Goal: Transaction & Acquisition: Book appointment/travel/reservation

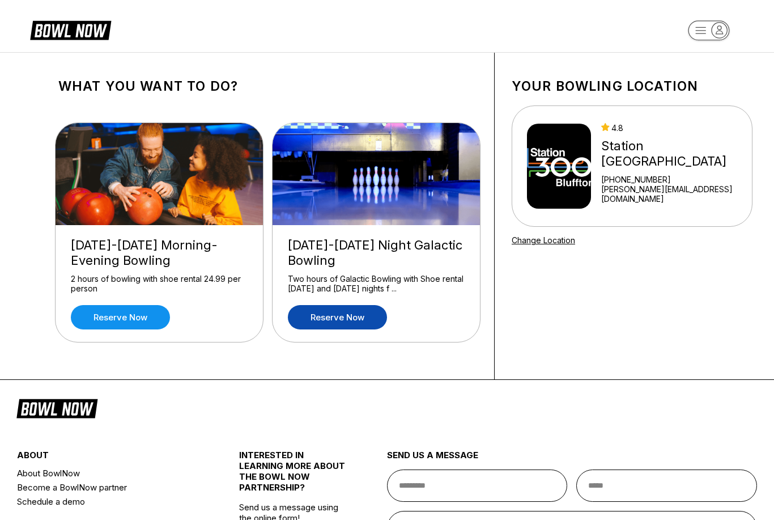
click at [360, 323] on link "Reserve now" at bounding box center [337, 317] width 99 height 24
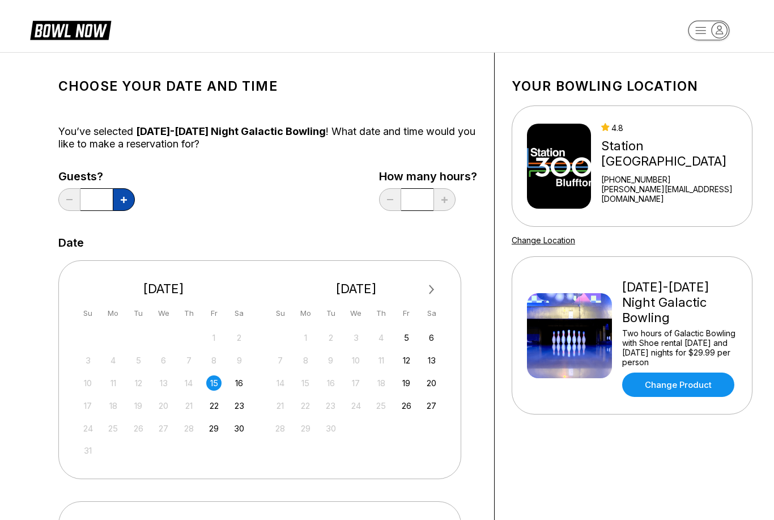
click at [132, 207] on button at bounding box center [124, 199] width 22 height 23
click at [126, 199] on icon at bounding box center [124, 200] width 6 height 6
click at [132, 201] on button at bounding box center [124, 199] width 22 height 23
type input "*"
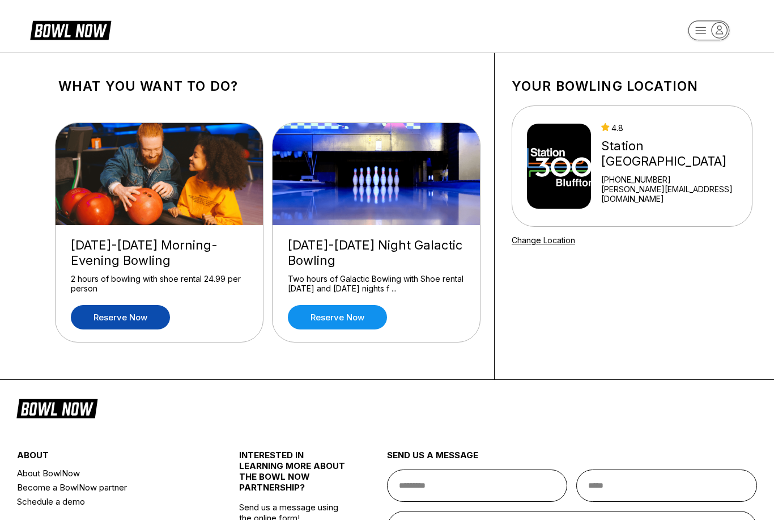
click at [131, 319] on link "Reserve now" at bounding box center [120, 317] width 99 height 24
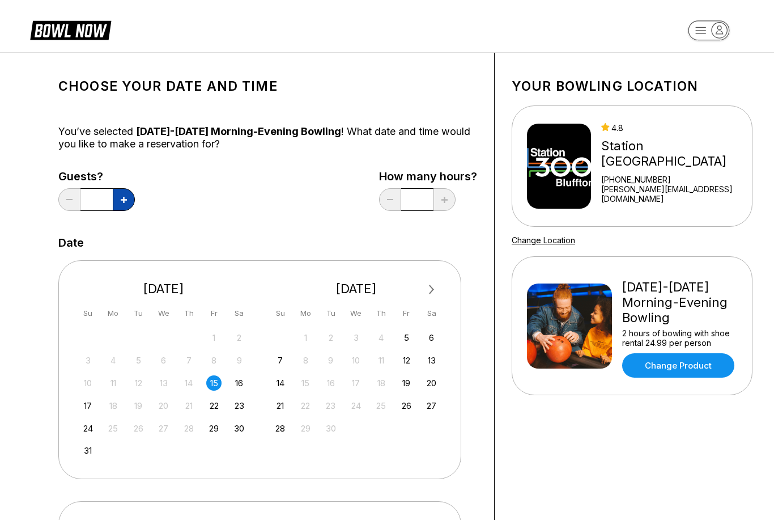
click at [134, 198] on button at bounding box center [124, 199] width 22 height 23
click at [128, 201] on button at bounding box center [124, 199] width 22 height 23
click at [129, 203] on button at bounding box center [124, 199] width 22 height 23
click at [131, 203] on button at bounding box center [124, 199] width 22 height 23
type input "*"
